Goal: Task Accomplishment & Management: Manage account settings

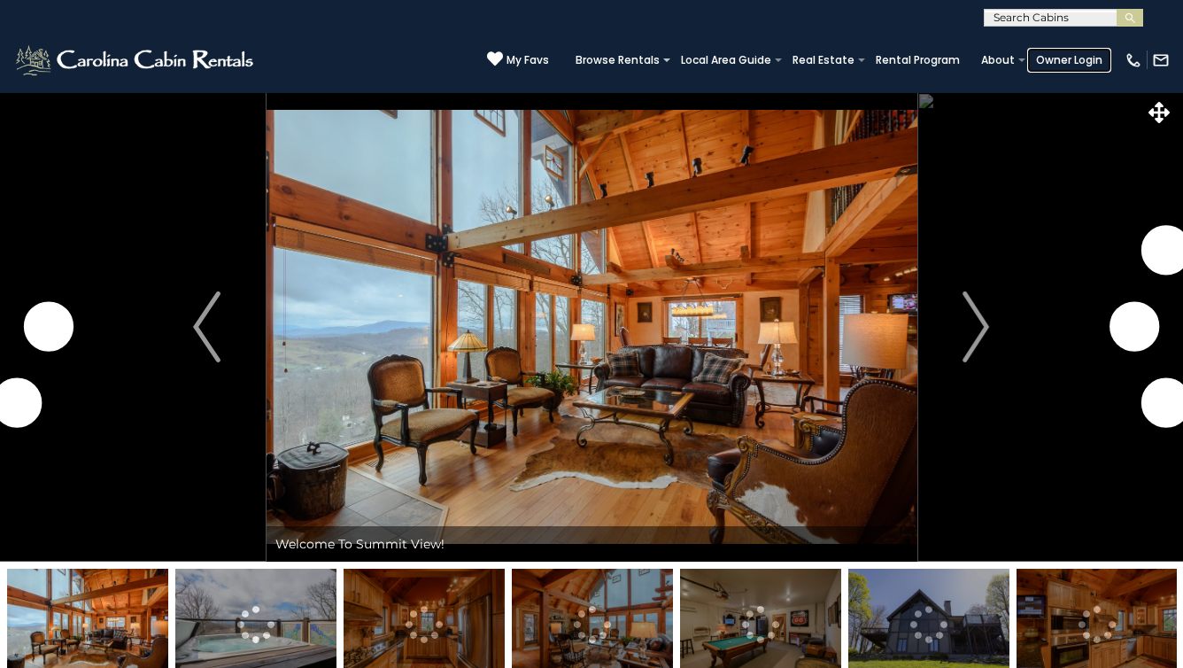
click at [1079, 62] on link "Owner Login" at bounding box center [1069, 60] width 84 height 25
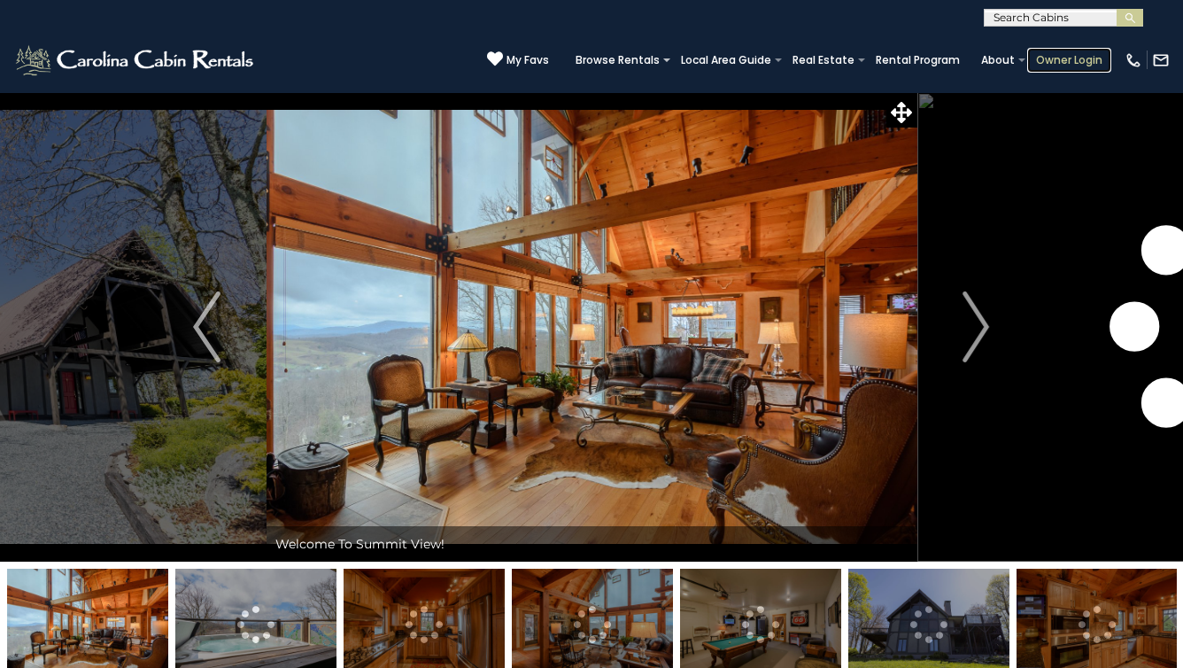
click at [1075, 59] on link "Owner Login" at bounding box center [1069, 60] width 84 height 25
click at [1075, 58] on link "Owner Login" at bounding box center [1069, 60] width 84 height 25
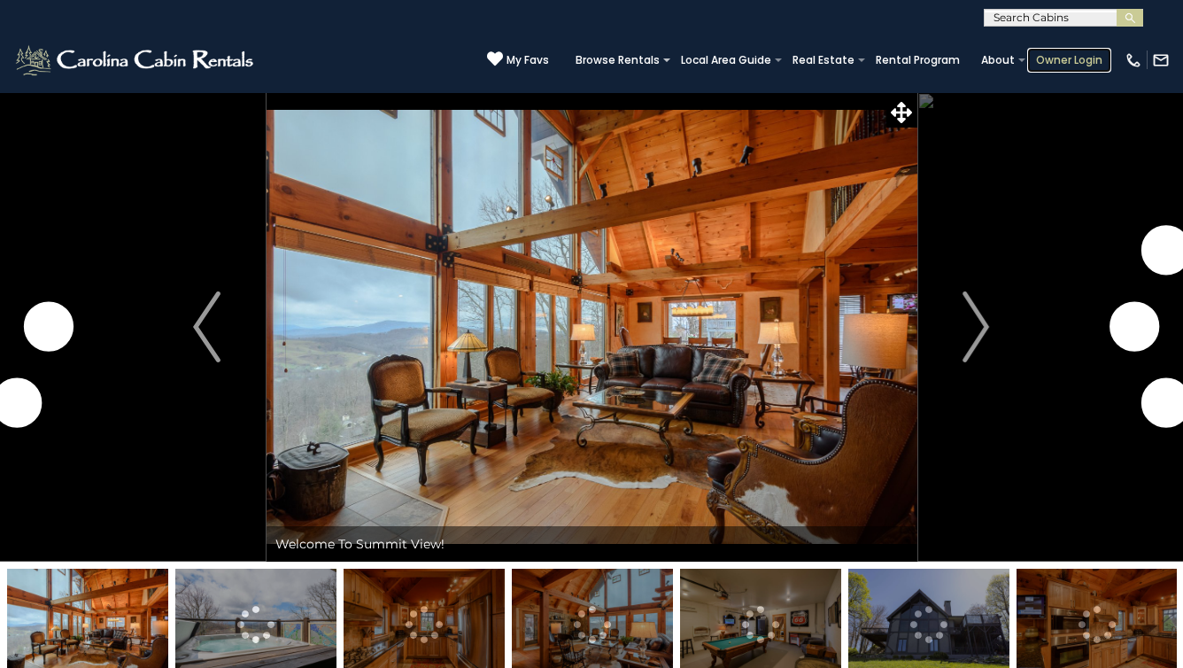
click at [1092, 59] on link "Owner Login" at bounding box center [1069, 60] width 84 height 25
